Goal: Task Accomplishment & Management: Manage account settings

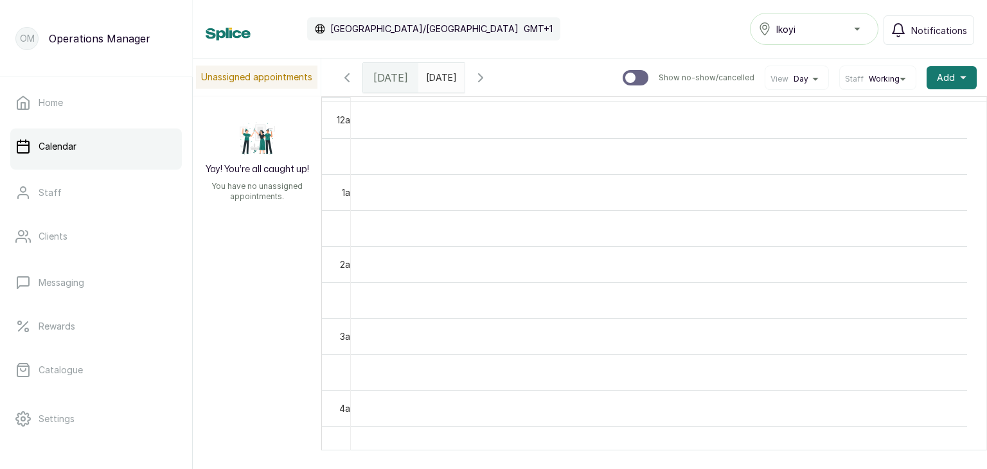
click at [805, 35] on div "Ikoyi" at bounding box center [814, 28] width 112 height 15
click at [805, 29] on div "Ikoyi" at bounding box center [814, 28] width 112 height 15
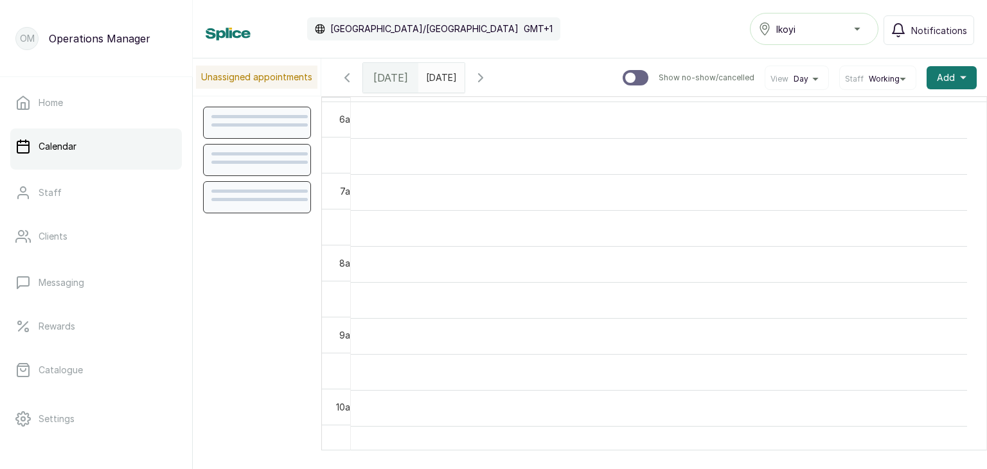
scroll to position [433, 0]
click at [847, 26] on div "Ikoyi" at bounding box center [814, 28] width 112 height 15
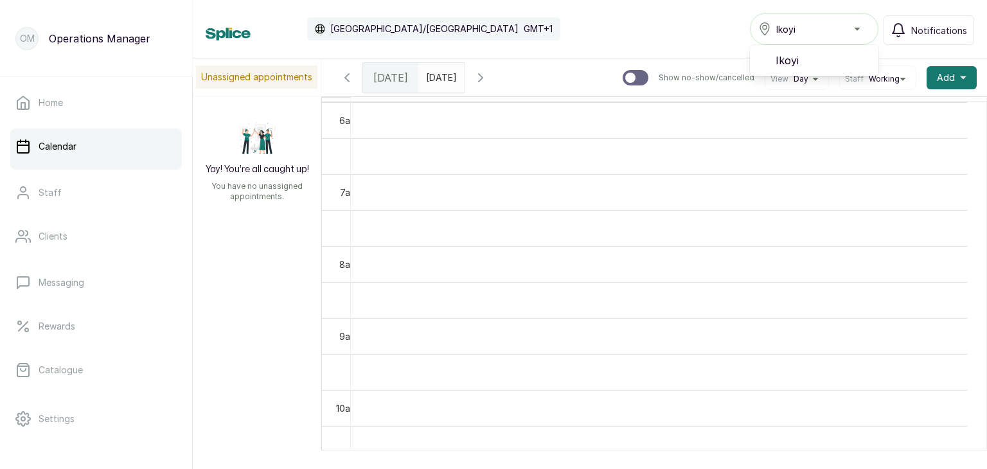
scroll to position [80, 0]
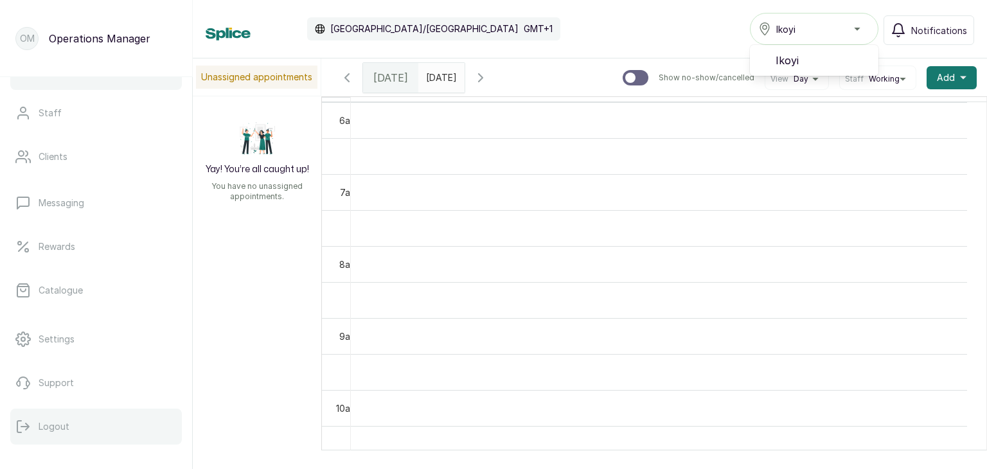
click at [40, 433] on p "Logout" at bounding box center [54, 426] width 31 height 13
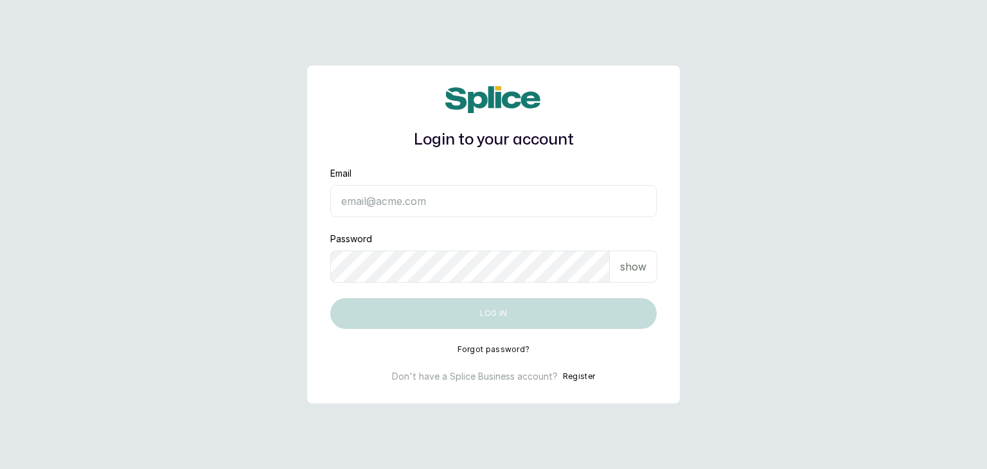
click at [493, 353] on button "Forgot password?" at bounding box center [494, 350] width 73 height 10
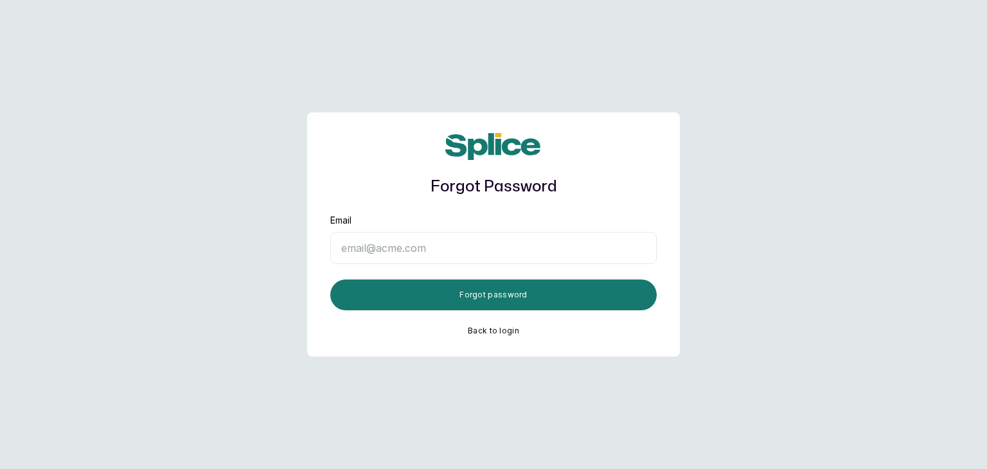
click at [505, 325] on div "Forgot Password Email Forgot password Back to login" at bounding box center [493, 234] width 373 height 244
click at [503, 330] on button "Back to login" at bounding box center [493, 331] width 51 height 10
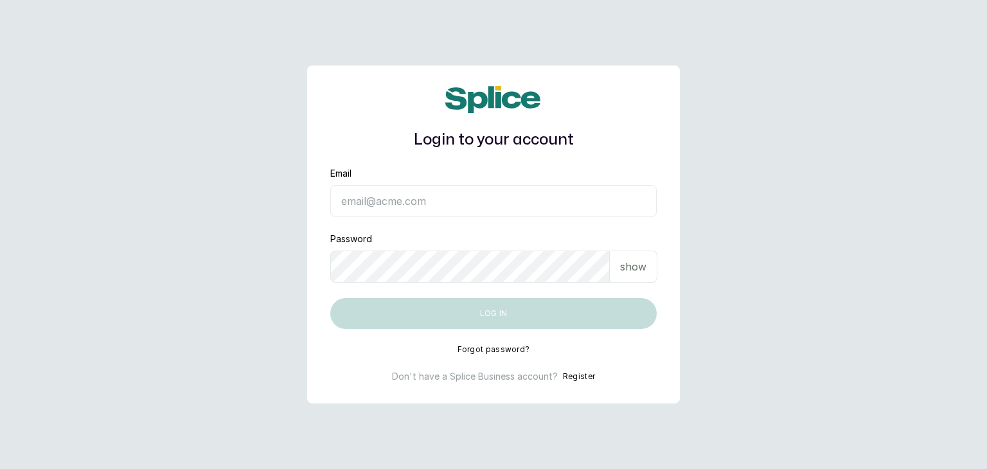
click at [410, 204] on input "Email" at bounding box center [493, 201] width 327 height 32
type input "operations@ajskylar.com"
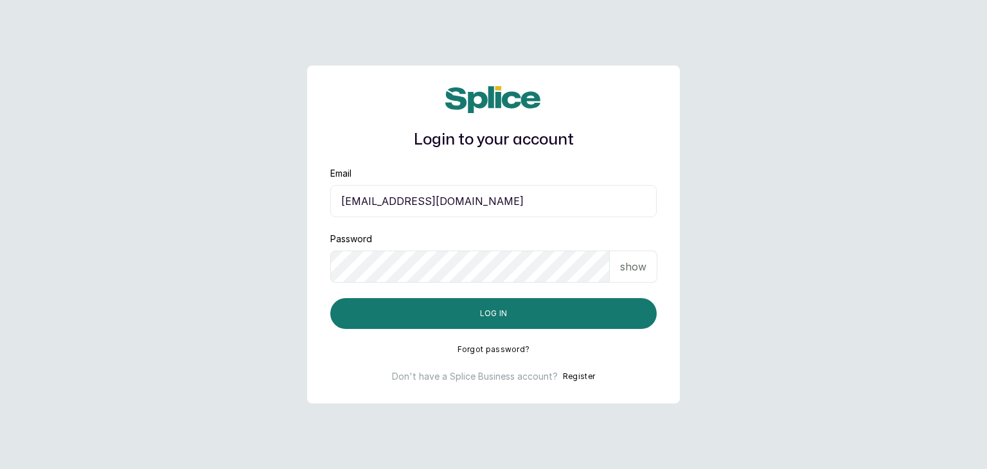
click at [648, 268] on div "show" at bounding box center [634, 267] width 48 height 32
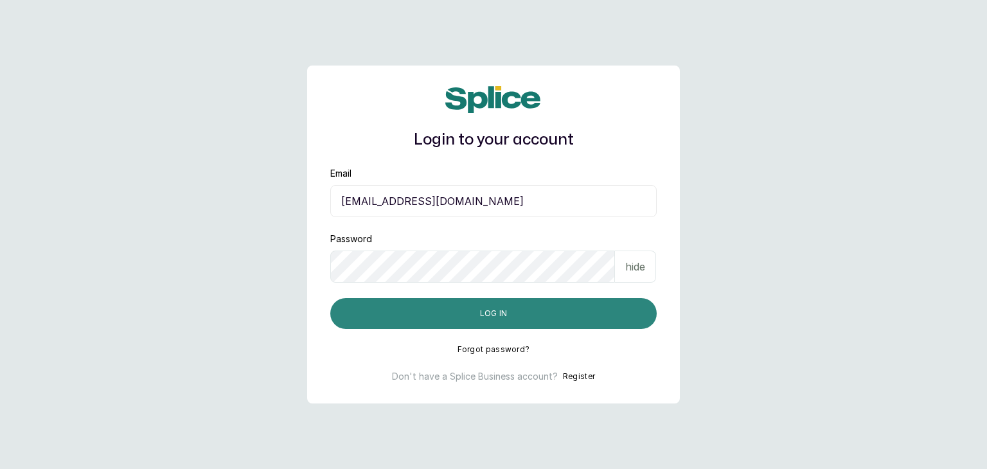
click at [593, 308] on button "Log in" at bounding box center [493, 313] width 327 height 31
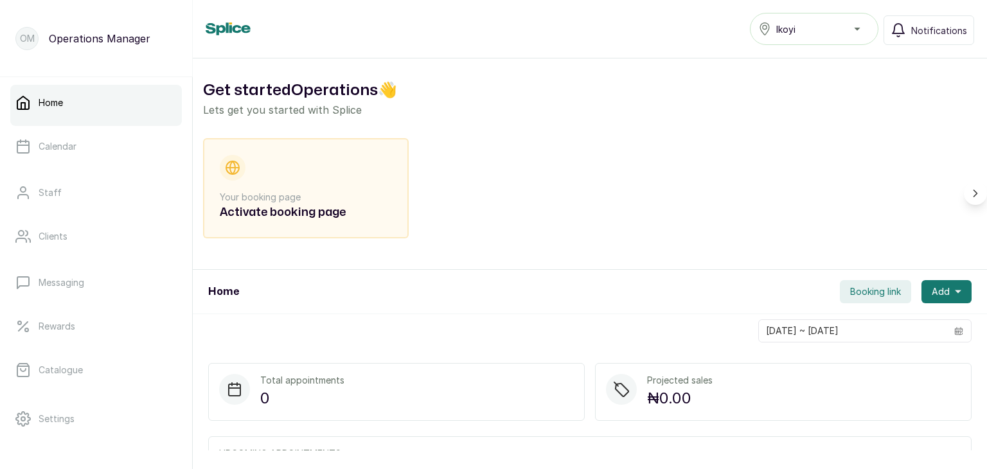
scroll to position [180, 0]
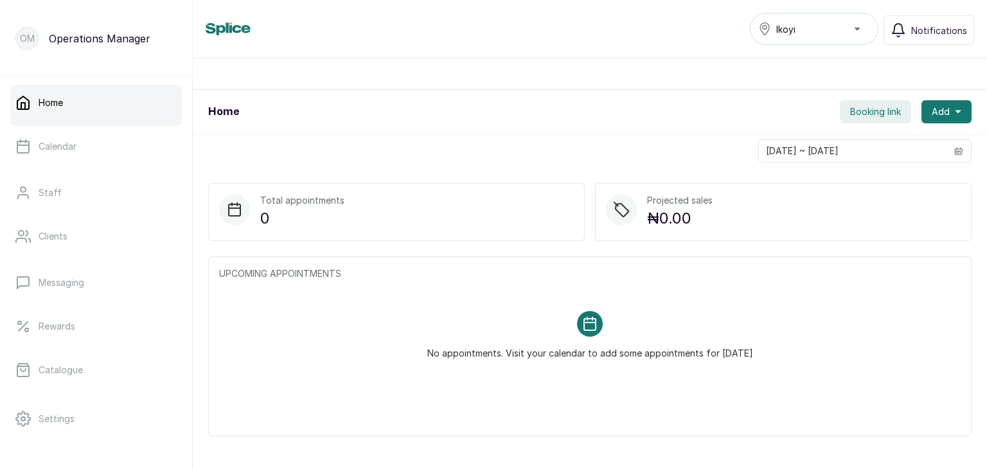
click at [825, 31] on div "Ikoyi" at bounding box center [814, 28] width 112 height 15
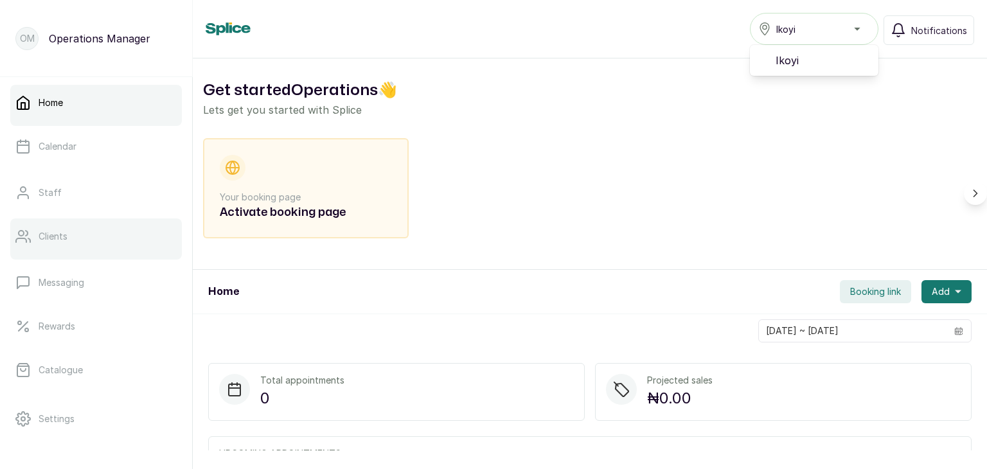
click at [62, 231] on p "Clients" at bounding box center [53, 236] width 29 height 13
